Goal: Task Accomplishment & Management: Use online tool/utility

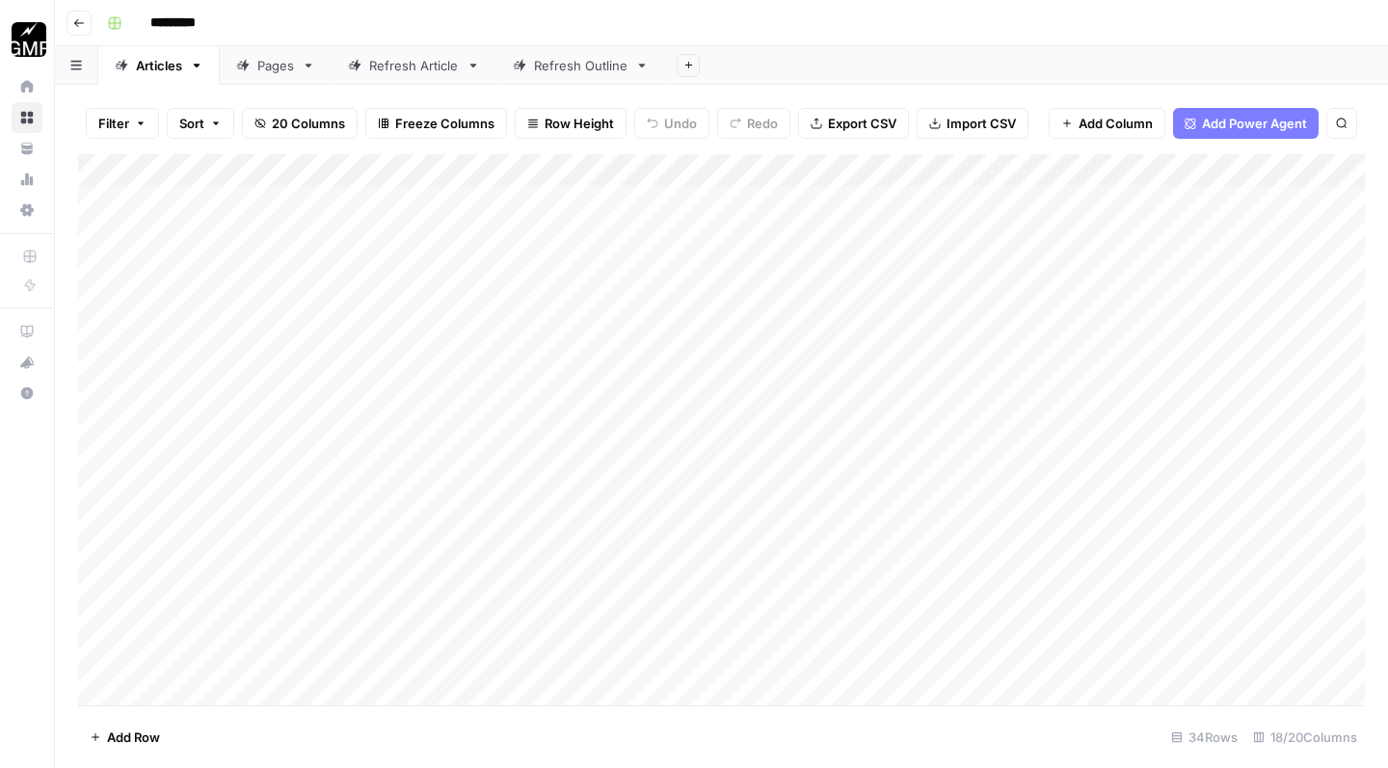
click at [590, 73] on div "Refresh Outline" at bounding box center [580, 65] width 93 height 19
click at [760, 227] on div "Add Column" at bounding box center [721, 218] width 1287 height 129
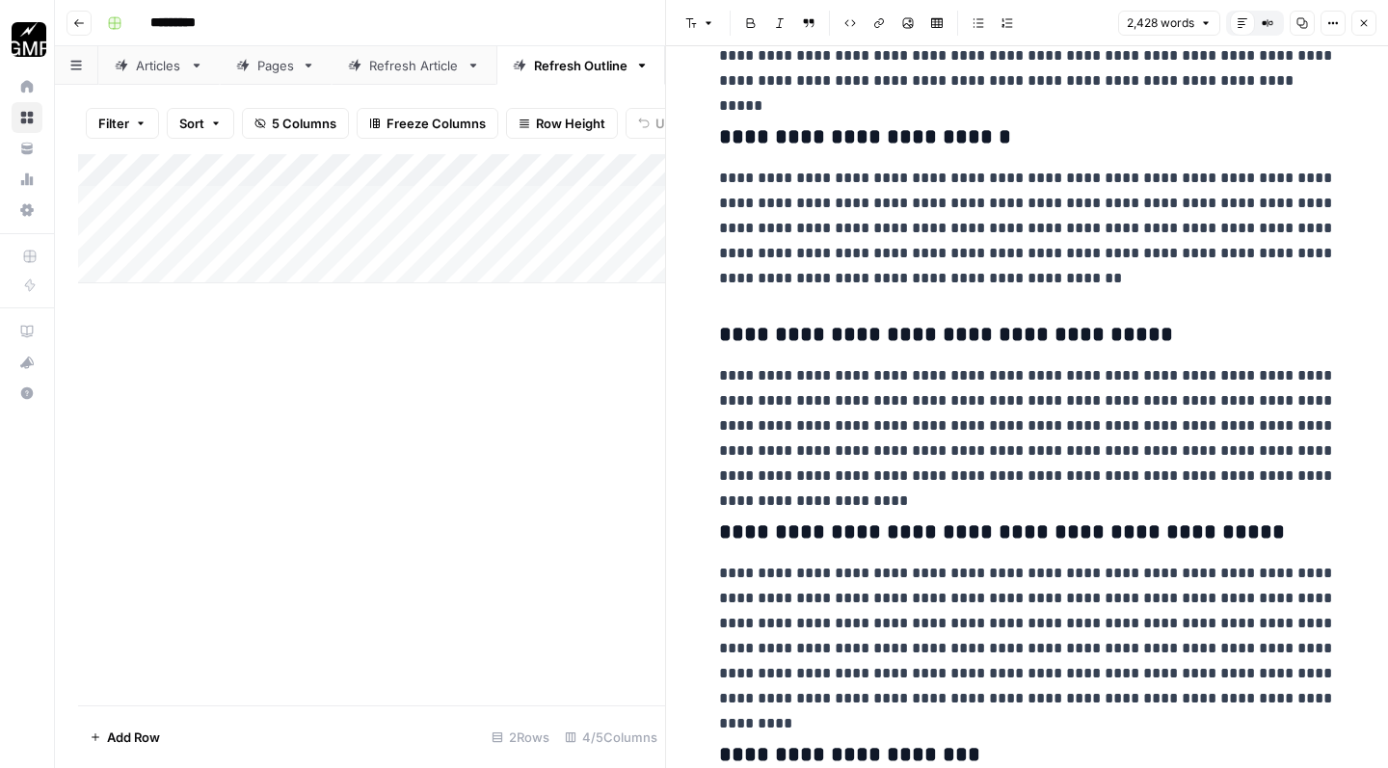
scroll to position [3756, 0]
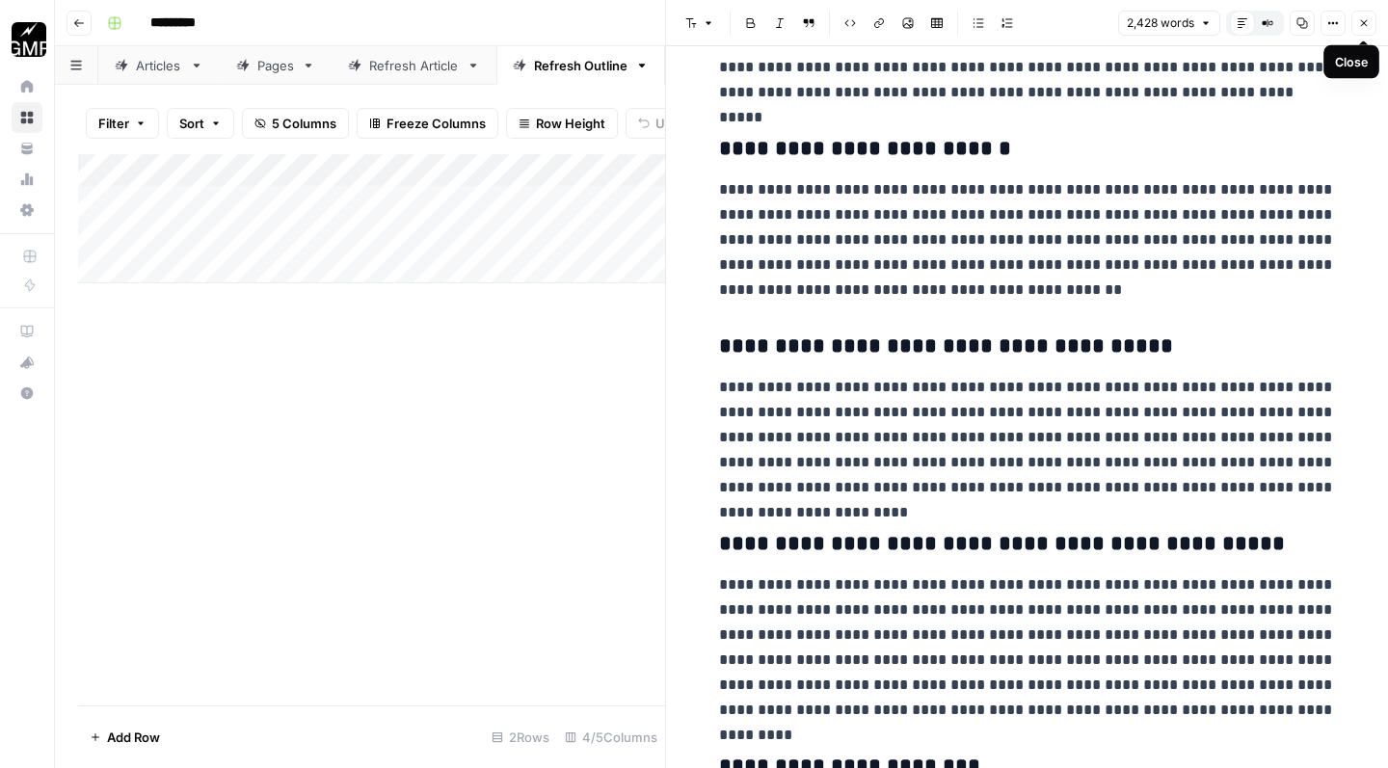
click at [1365, 26] on icon "button" at bounding box center [1364, 23] width 12 height 12
